Goal: Task Accomplishment & Management: Complete application form

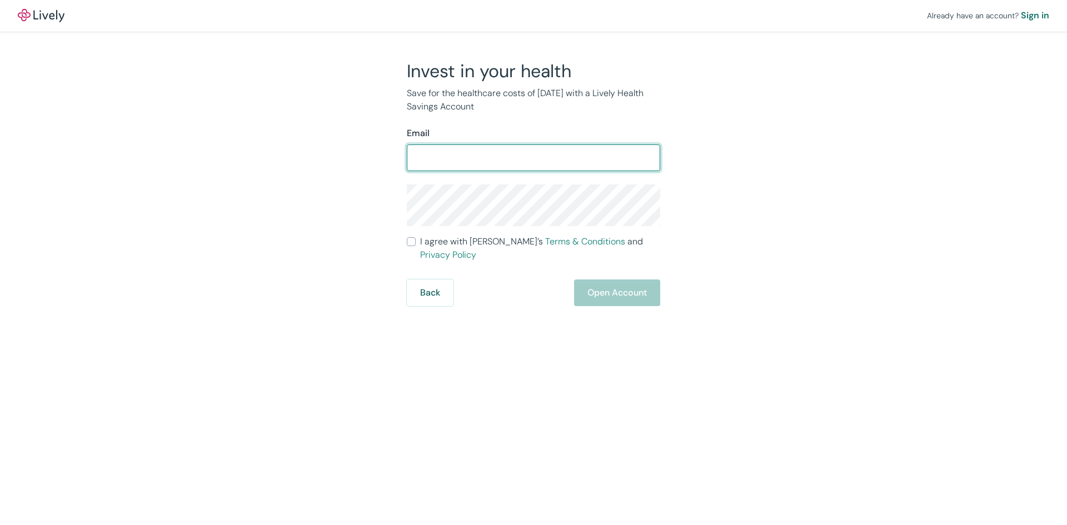
click at [476, 163] on input "Email" at bounding box center [533, 158] width 253 height 22
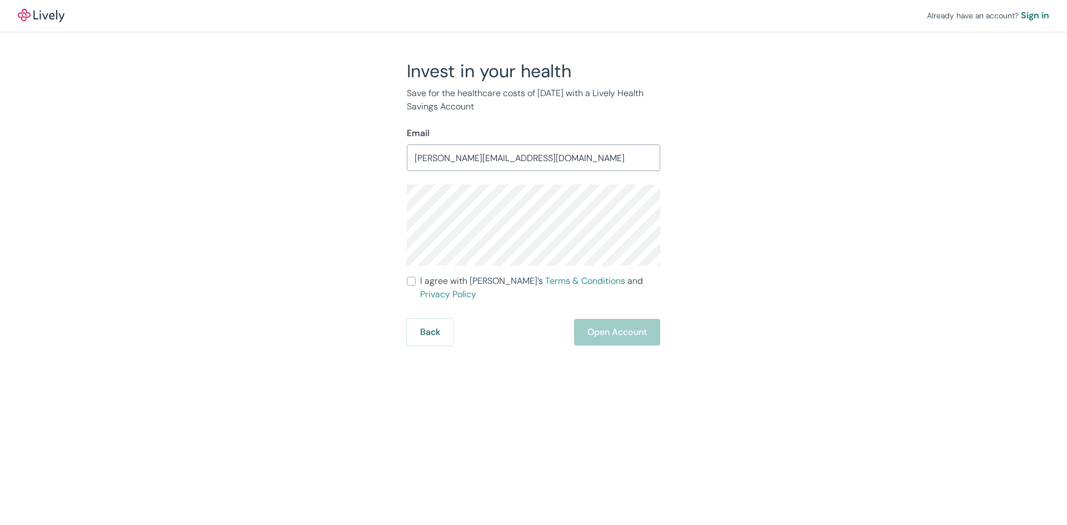
type input "[PERSON_NAME][EMAIL_ADDRESS][DOMAIN_NAME]"
click at [615, 320] on div "Back Open Account" at bounding box center [533, 332] width 253 height 27
click at [406, 281] on div "Invest in your health Save for the healthcare costs of [DATE] with a Lively Hea…" at bounding box center [527, 203] width 267 height 286
click at [415, 277] on input "I agree with Lively’s Terms & Conditions and Privacy Policy" at bounding box center [411, 281] width 9 height 9
checkbox input "true"
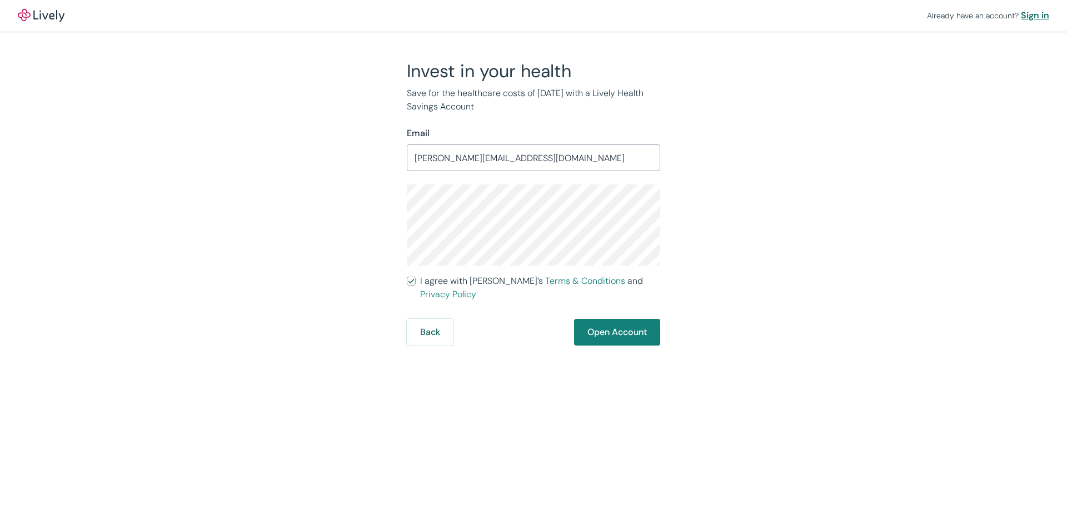
click at [1030, 14] on div "Sign in" at bounding box center [1035, 15] width 28 height 13
